Goal: Entertainment & Leisure: Browse casually

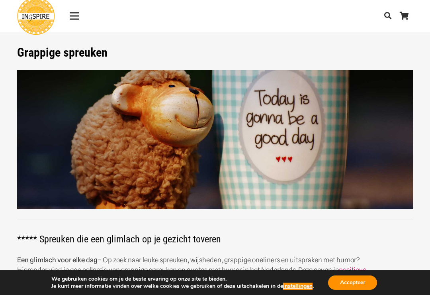
click at [353, 288] on button "Accepteer" at bounding box center [352, 282] width 49 height 14
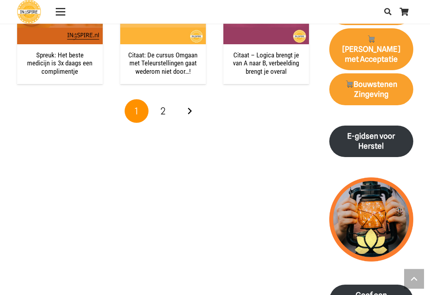
scroll to position [837, 0]
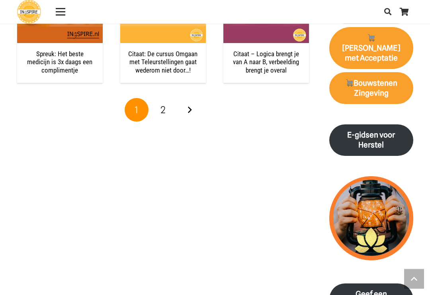
click at [163, 109] on span "2" at bounding box center [163, 110] width 5 height 12
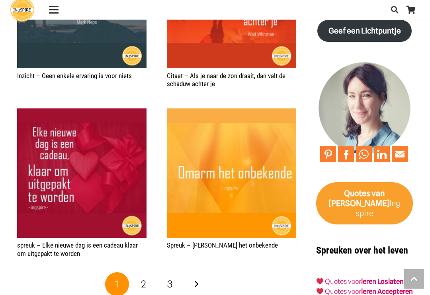
scroll to position [1165, 0]
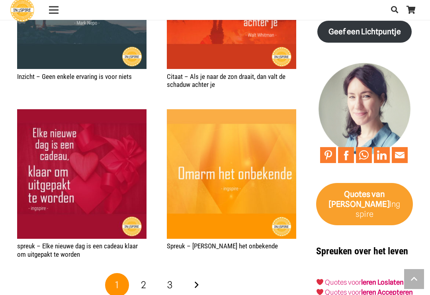
click at [201, 277] on link "Volgende" at bounding box center [196, 285] width 24 height 24
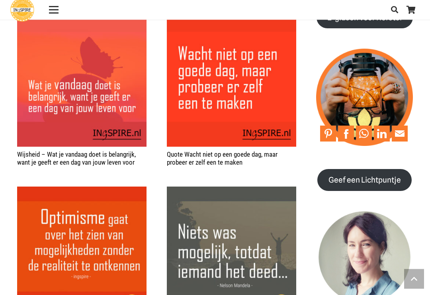
scroll to position [748, 0]
